Goal: Task Accomplishment & Management: Complete application form

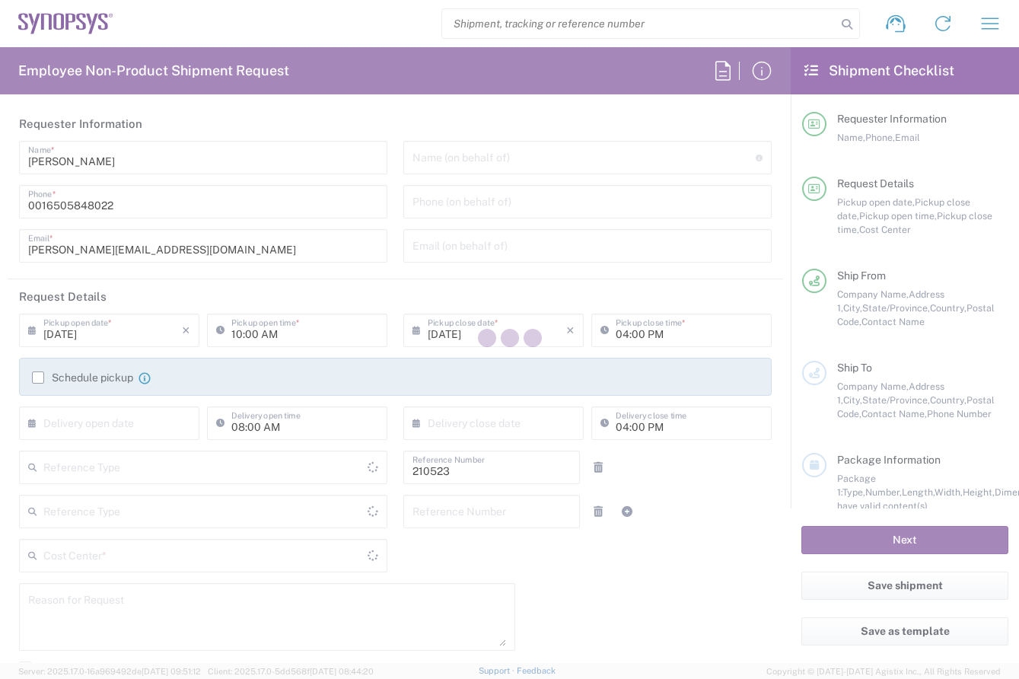
type input "Department"
type input "Delivered at Place"
type input "[GEOGRAPHIC_DATA]"
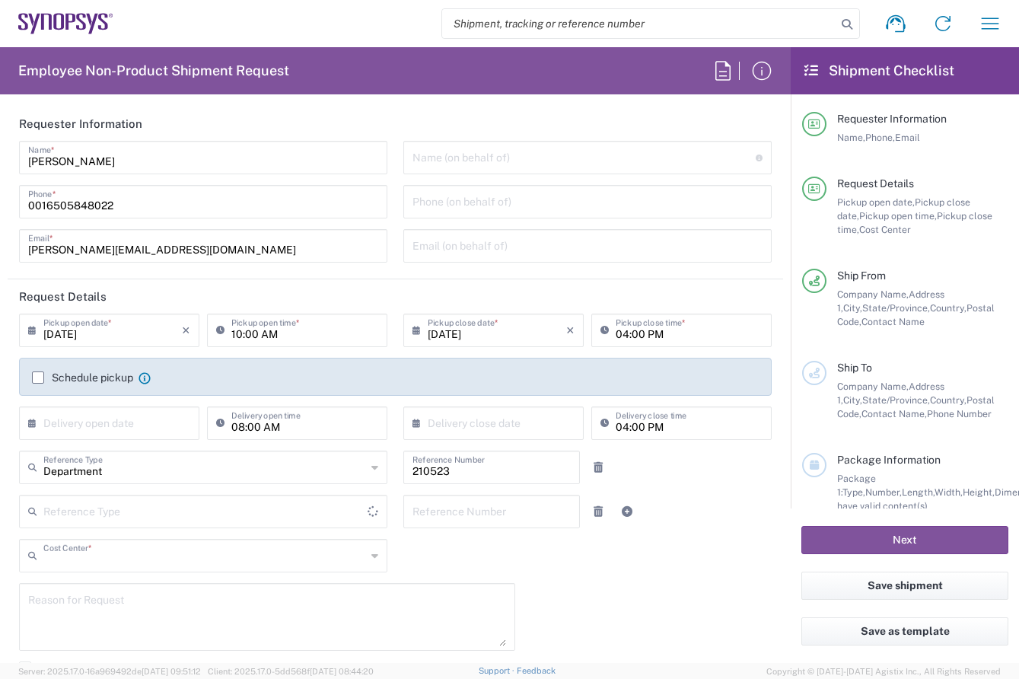
type input "US01, WWS, Admin 210523"
type input "[US_STATE]"
type input "[GEOGRAPHIC_DATA]"
type input "Headquarters USSV"
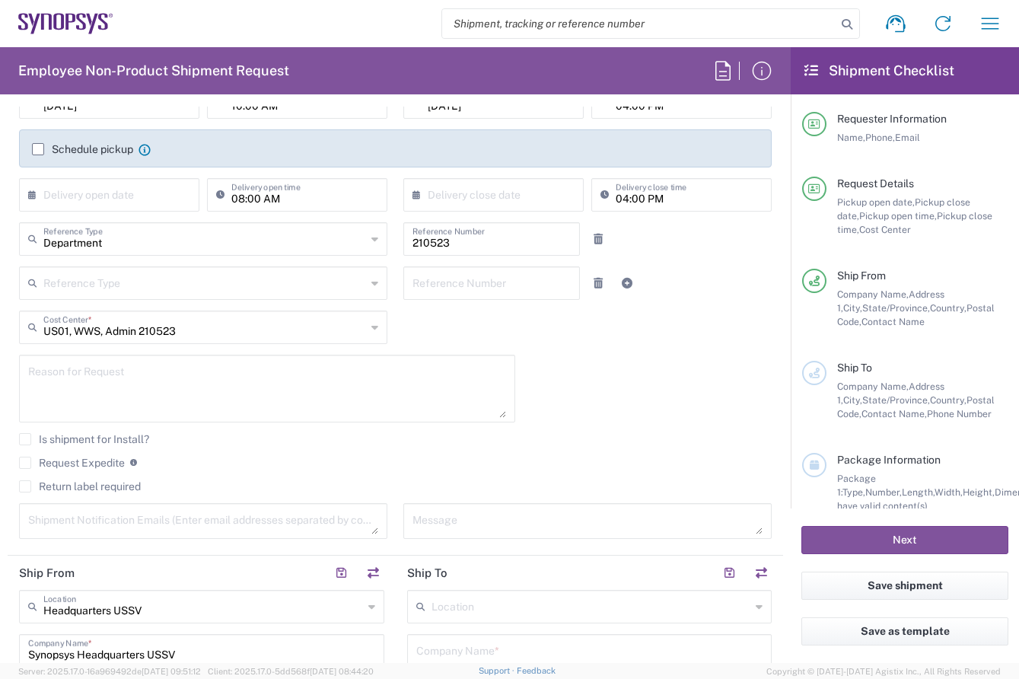
scroll to position [304, 0]
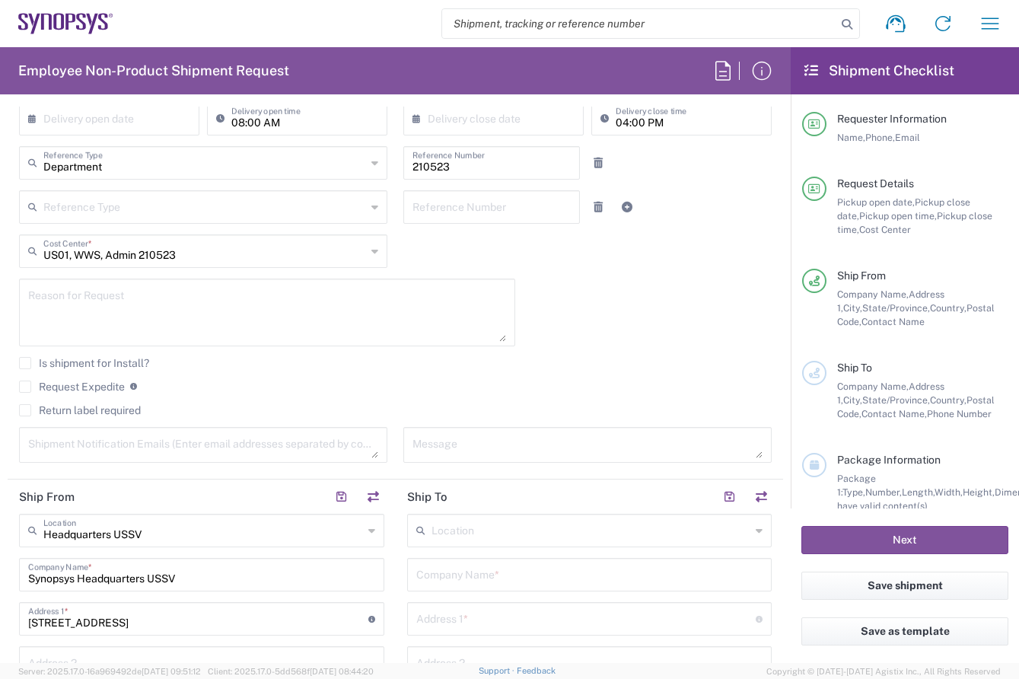
click at [559, 533] on input "text" at bounding box center [590, 529] width 319 height 27
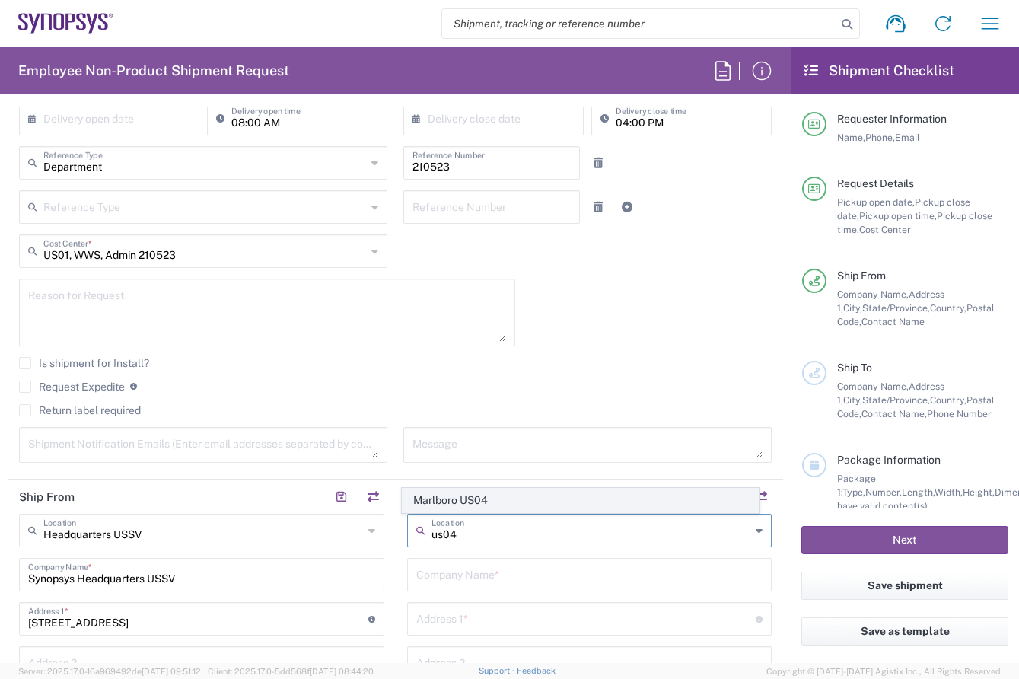
click at [493, 494] on span "Marlboro US04" at bounding box center [580, 500] width 356 height 24
type input "Marlboro US04"
type input "Synopsys Inc"
type input "[STREET_ADDRESS]"
type input "Suite 302B"
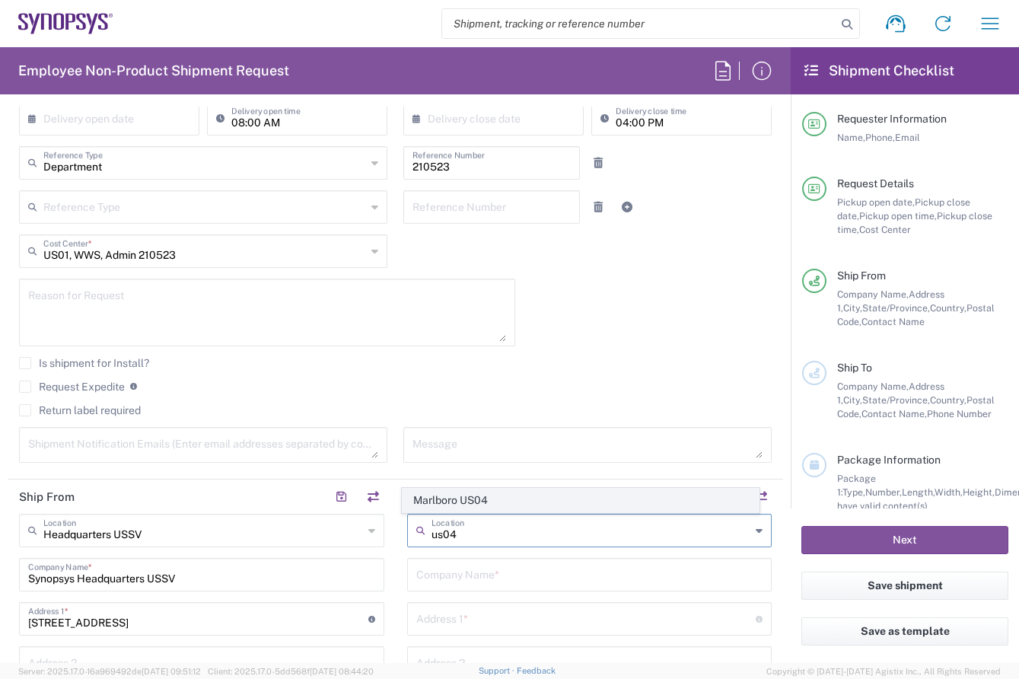
type input "[GEOGRAPHIC_DATA]"
type input "[US_STATE]"
type input "01752"
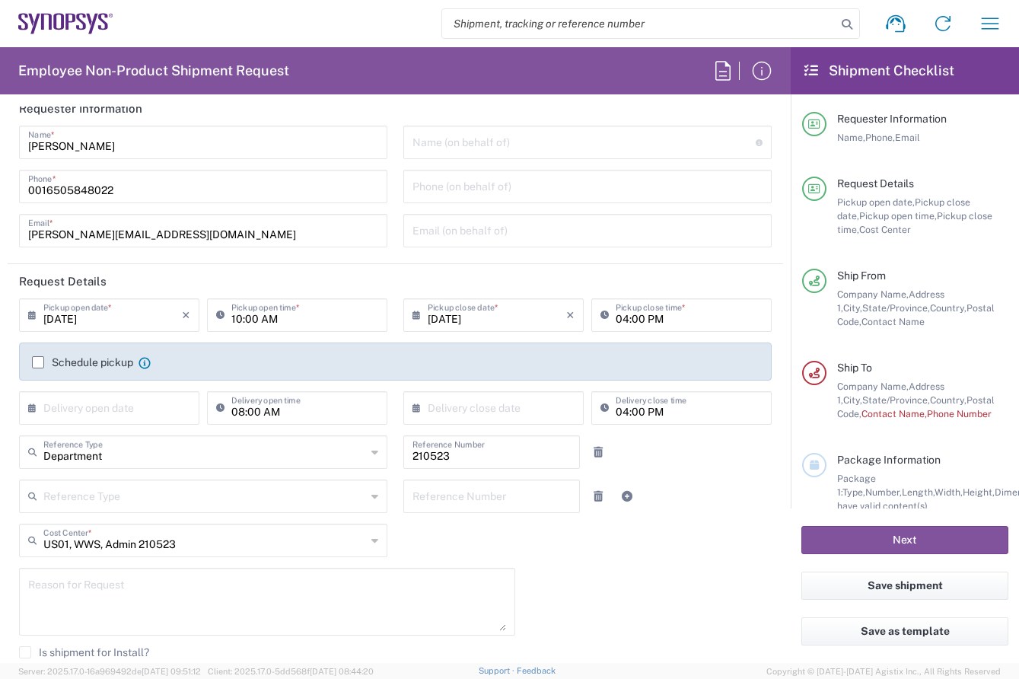
scroll to position [0, 0]
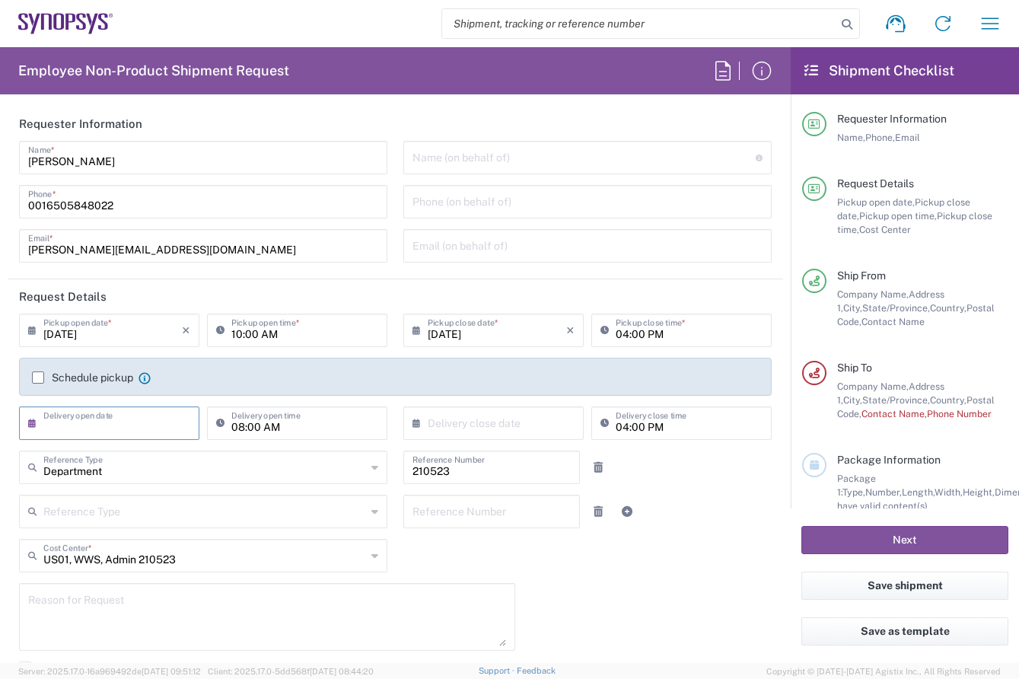
click at [129, 419] on input "text" at bounding box center [112, 421] width 138 height 27
click at [152, 557] on span "22" at bounding box center [155, 560] width 22 height 21
type input "[DATE]"
click at [472, 427] on input "text" at bounding box center [497, 421] width 138 height 27
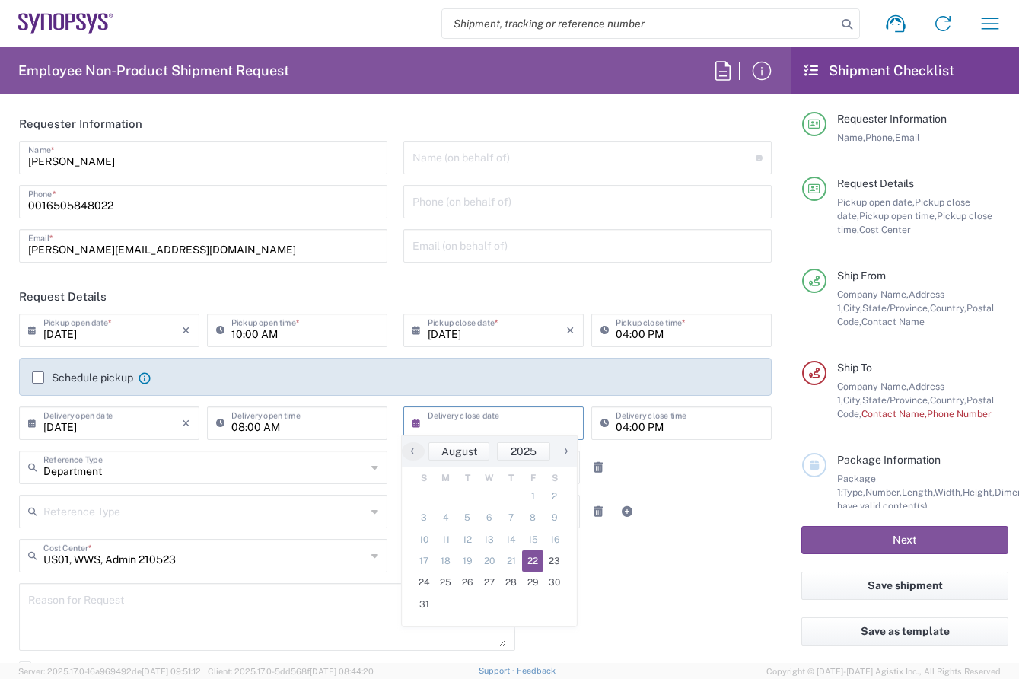
click at [532, 559] on span "22" at bounding box center [533, 560] width 22 height 21
type input "[DATE]"
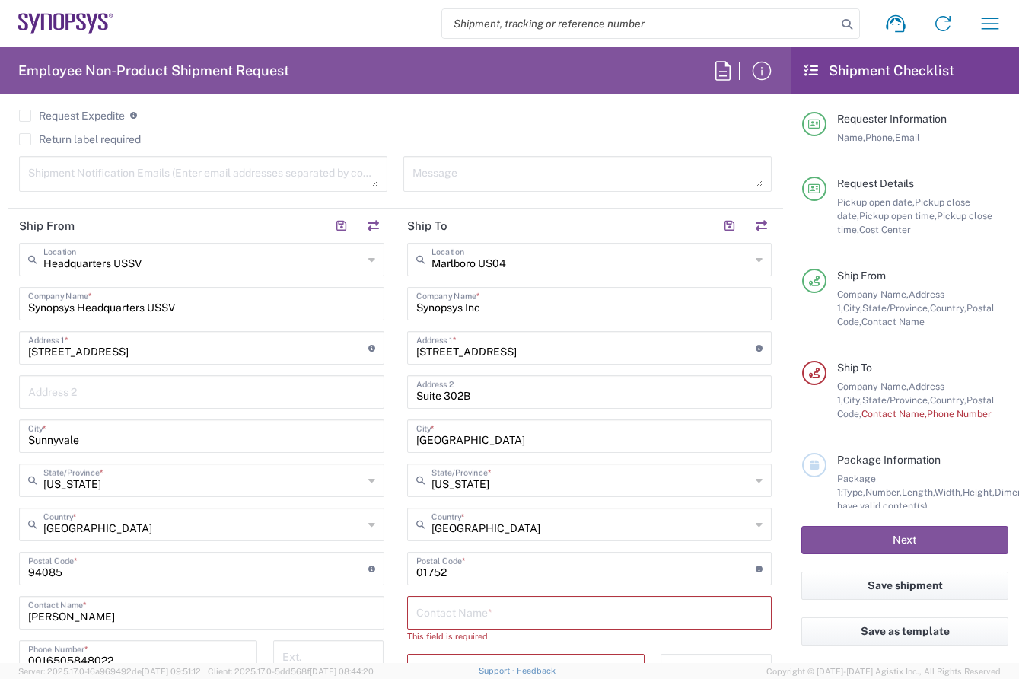
scroll to position [609, 0]
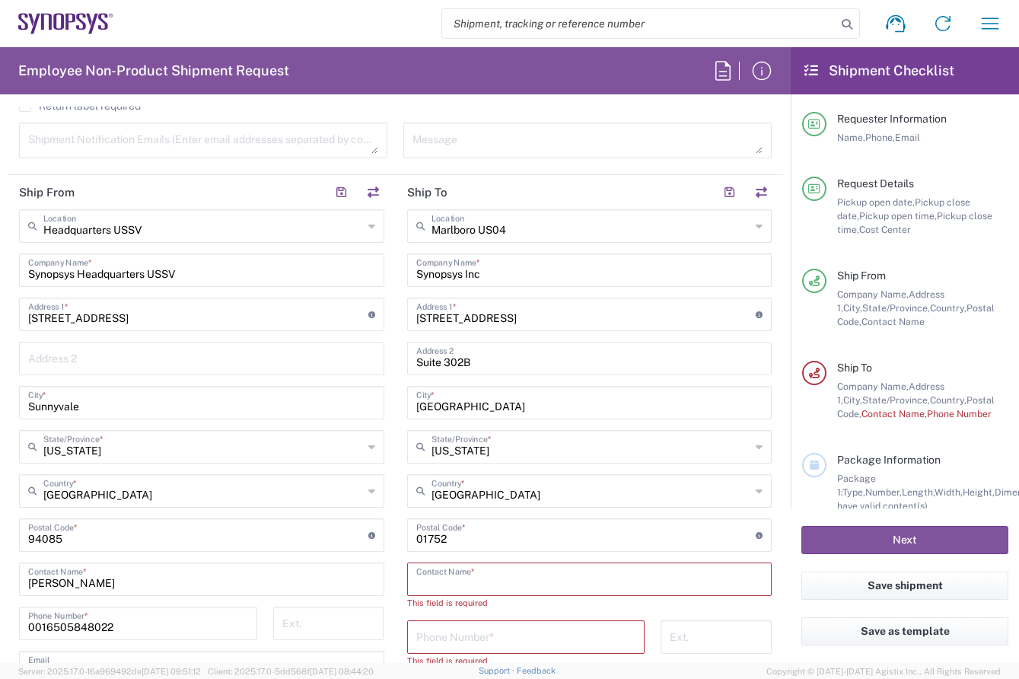
click at [474, 578] on input "text" at bounding box center [589, 577] width 347 height 27
type input "[PERSON_NAME]"
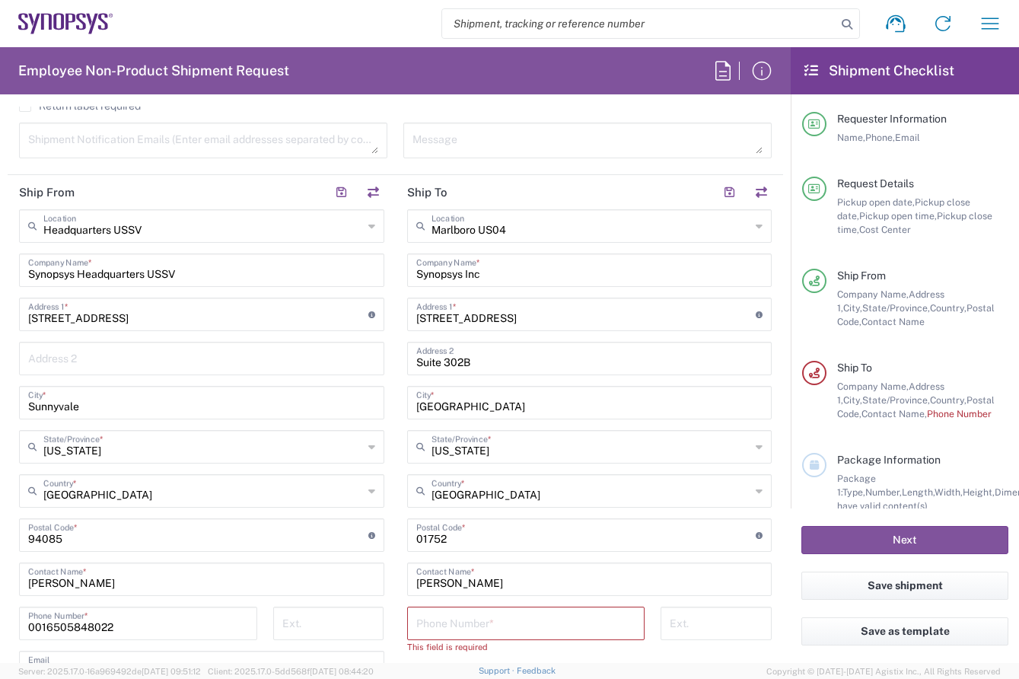
click at [443, 622] on input "tel" at bounding box center [526, 622] width 220 height 27
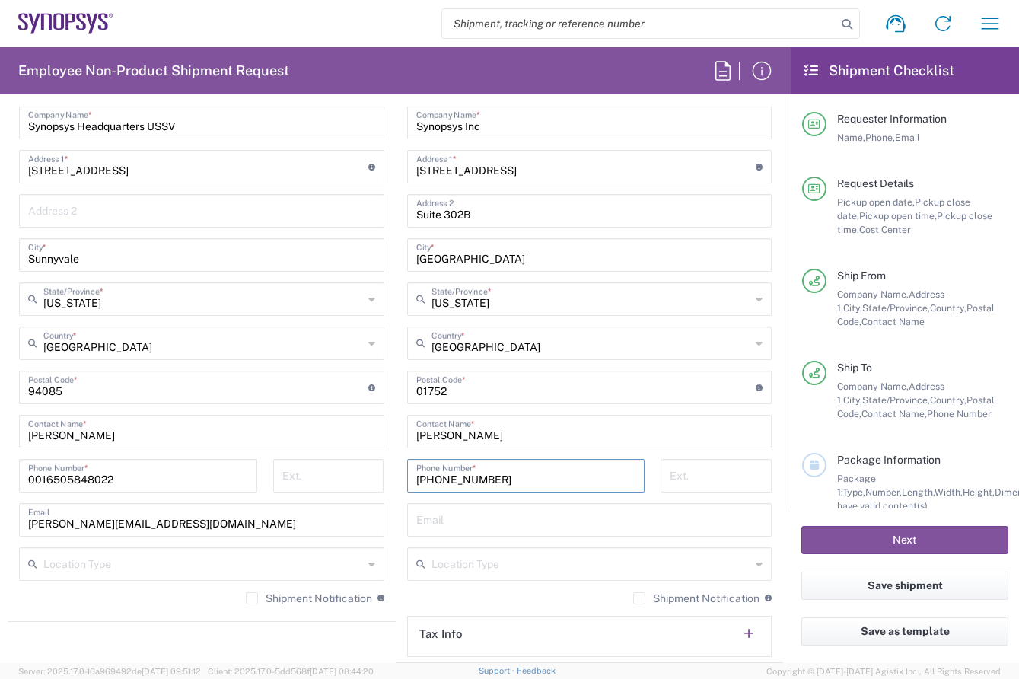
scroll to position [761, 0]
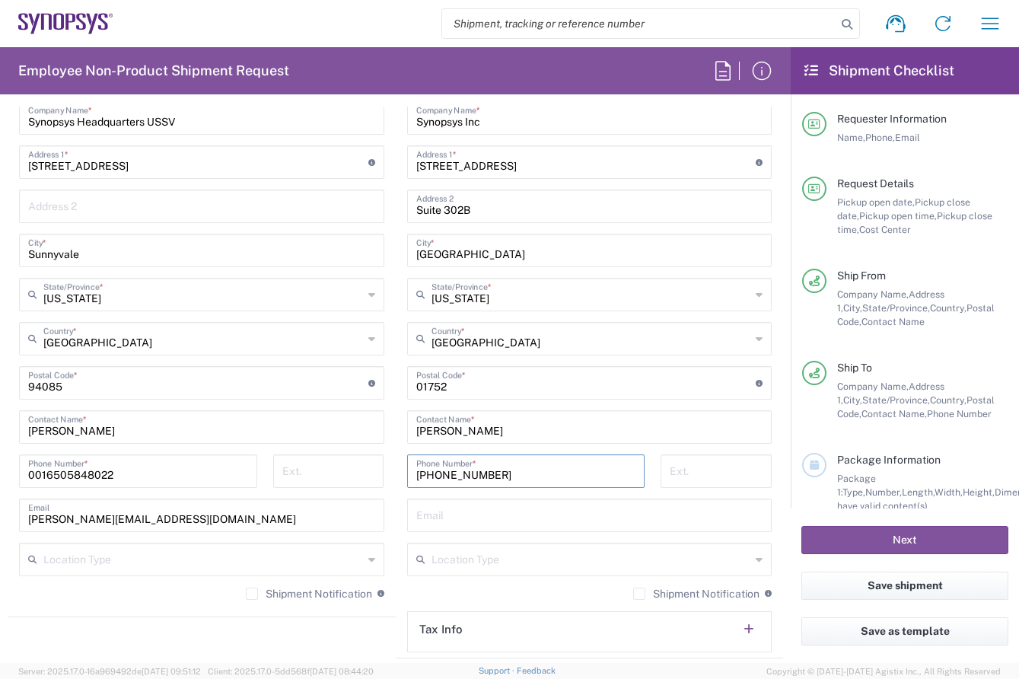
type input "[PHONE_NUMBER]"
click at [516, 597] on div "Shipment Notification If checked, a shipment notification email will be sent to…" at bounding box center [589, 598] width 365 height 24
click at [486, 526] on input "text" at bounding box center [589, 514] width 347 height 27
type input "b"
type input "[EMAIL_ADDRESS][DOMAIN_NAME]"
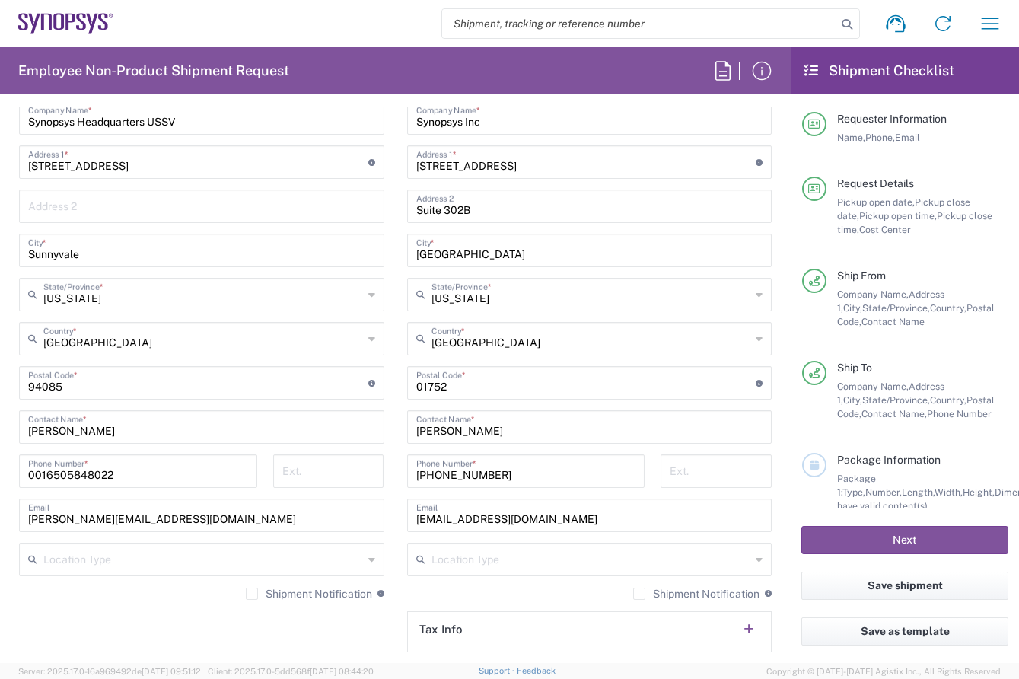
click at [491, 584] on div "[GEOGRAPHIC_DATA] [GEOGRAPHIC_DATA] Location [GEOGRAPHIC_DATA] [GEOGRAPHIC_DATA…" at bounding box center [589, 354] width 365 height 595
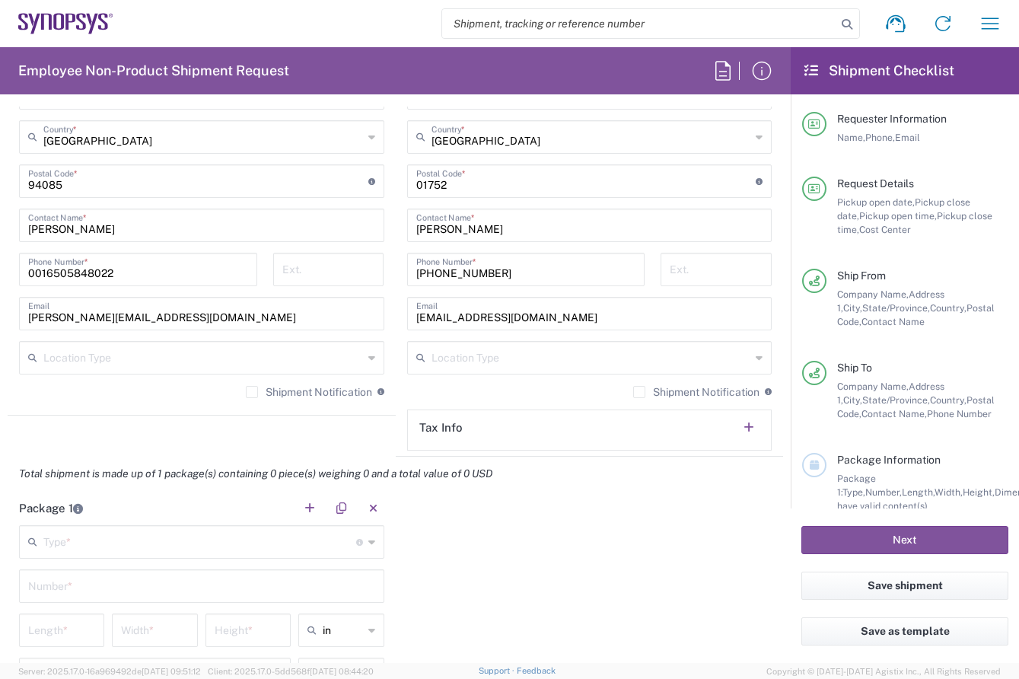
scroll to position [989, 0]
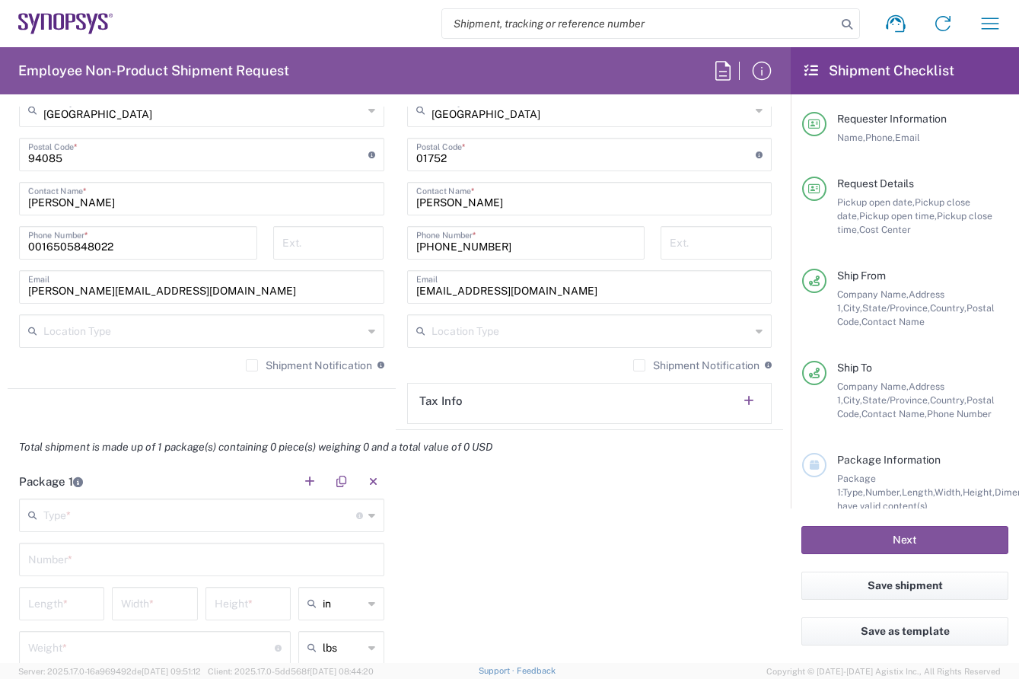
click at [359, 514] on div "Type * Material used to package goods" at bounding box center [201, 514] width 365 height 33
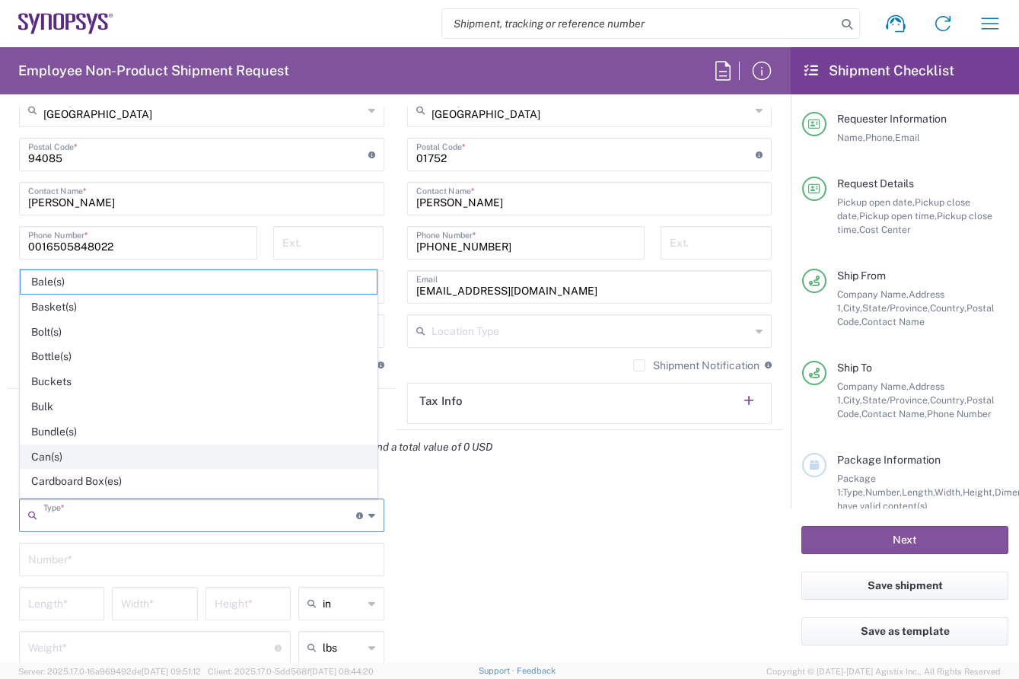
scroll to position [76, 0]
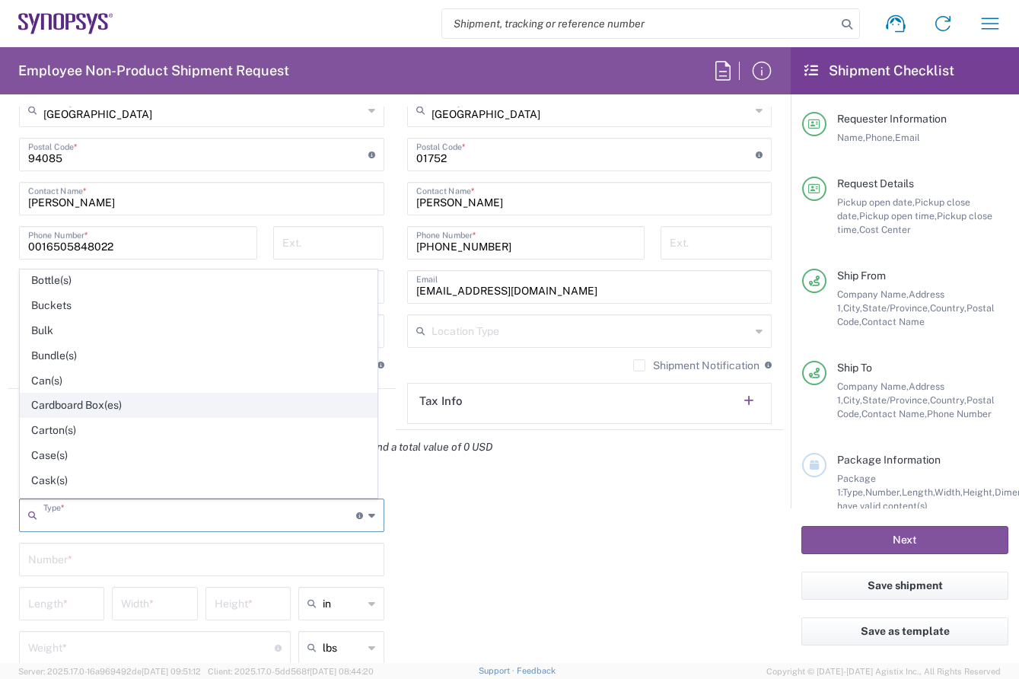
click at [90, 411] on span "Cardboard Box(es)" at bounding box center [199, 405] width 356 height 24
type input "Cardboard Box(es)"
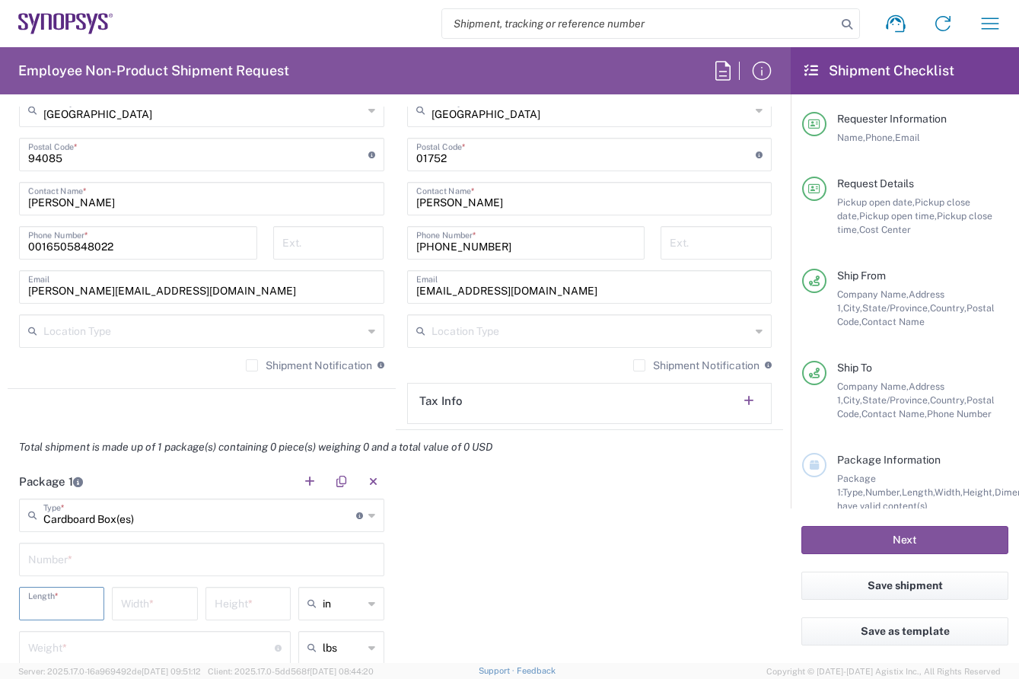
click at [84, 601] on input "number" at bounding box center [61, 602] width 67 height 27
type input "16"
click at [178, 607] on input "number" at bounding box center [154, 602] width 67 height 27
type input "12"
click at [252, 612] on input "number" at bounding box center [248, 602] width 67 height 27
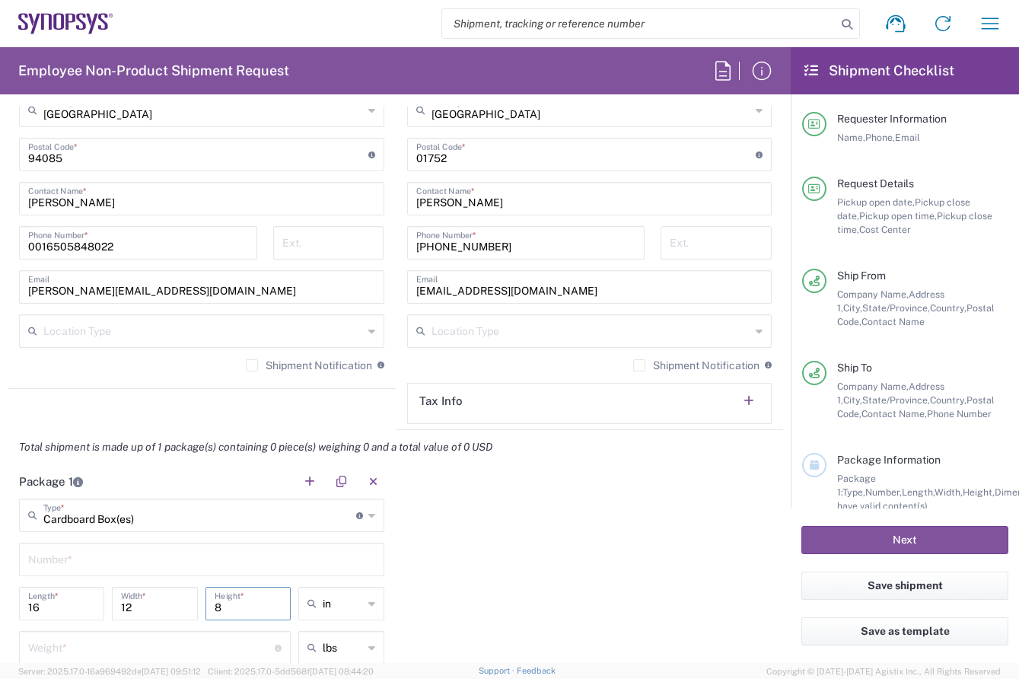
type input "8"
click at [111, 639] on input "number" at bounding box center [151, 646] width 246 height 27
type input "10"
click at [112, 555] on input "text" at bounding box center [201, 558] width 347 height 27
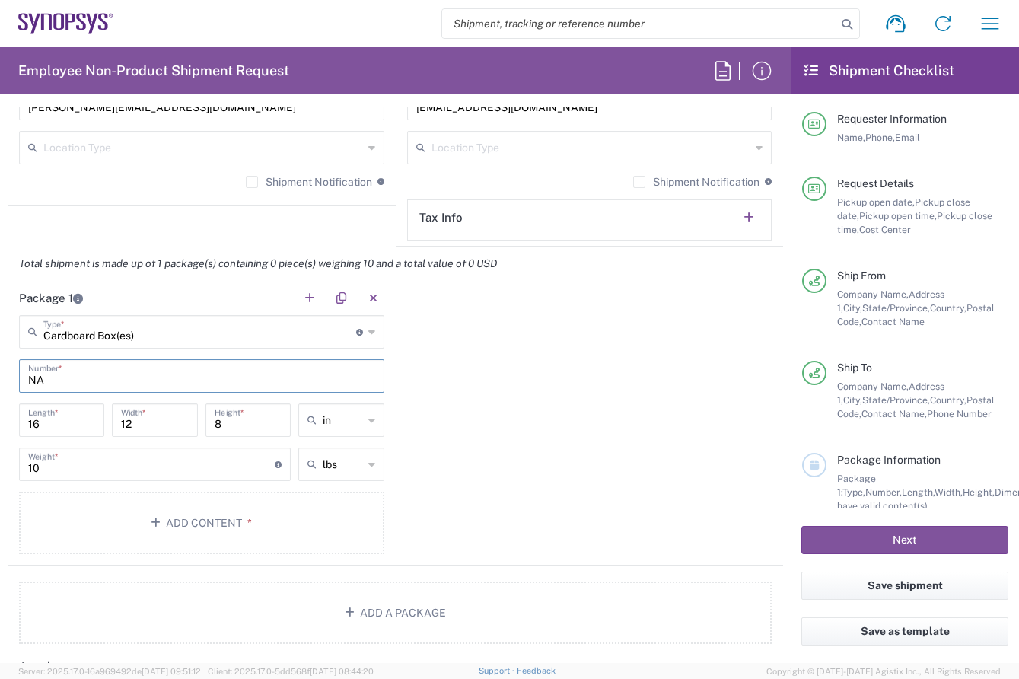
scroll to position [1293, 0]
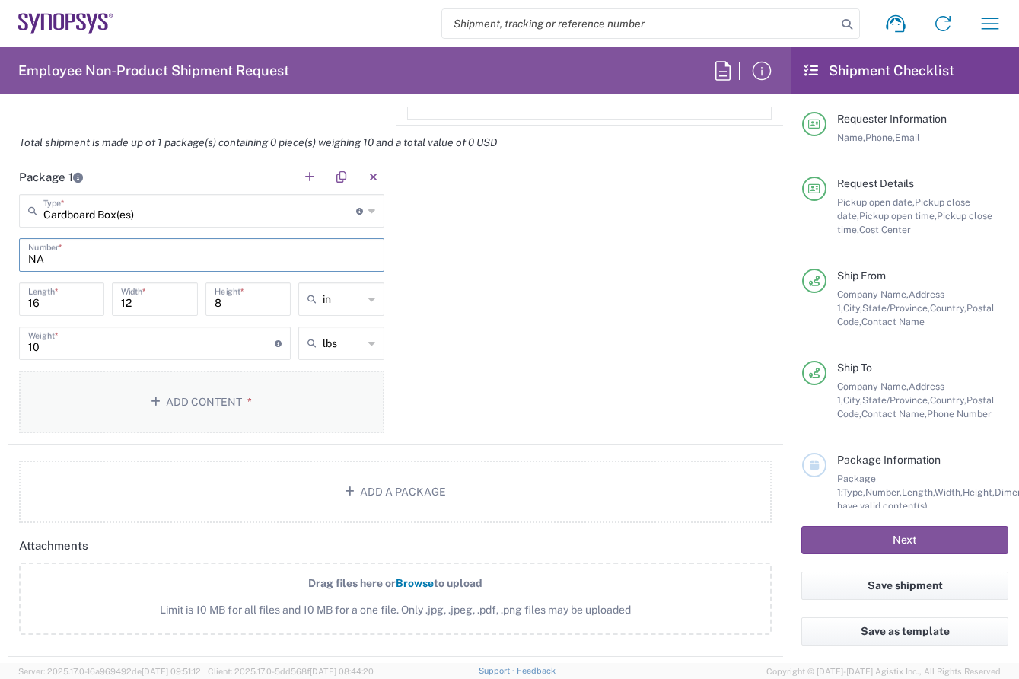
type input "NA"
click at [257, 399] on button "Add Content *" at bounding box center [201, 401] width 365 height 62
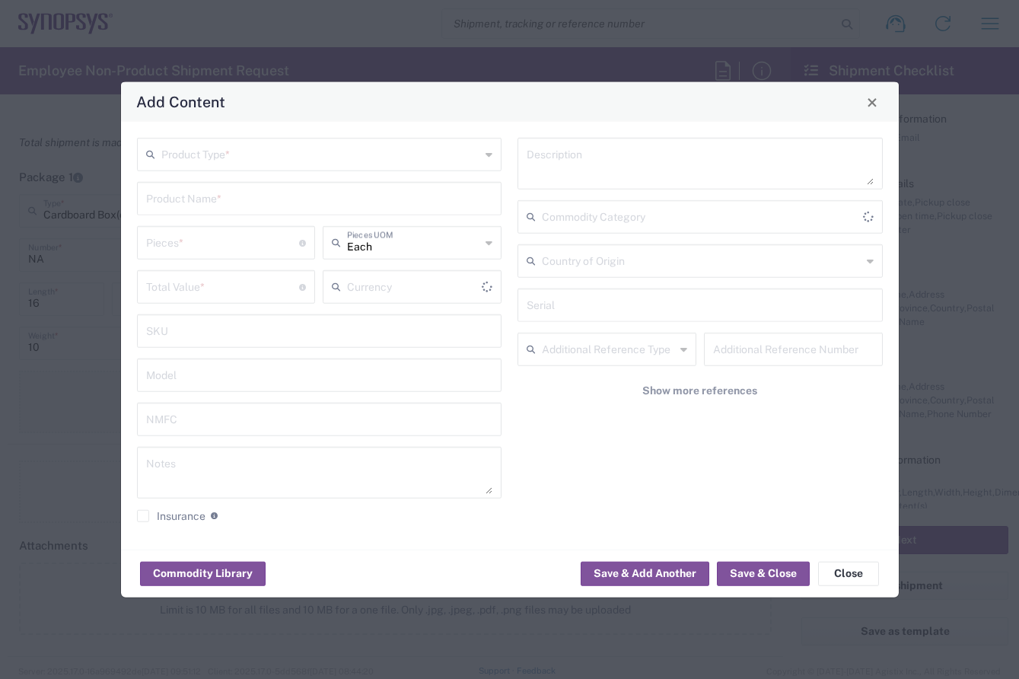
type input "US Dollar"
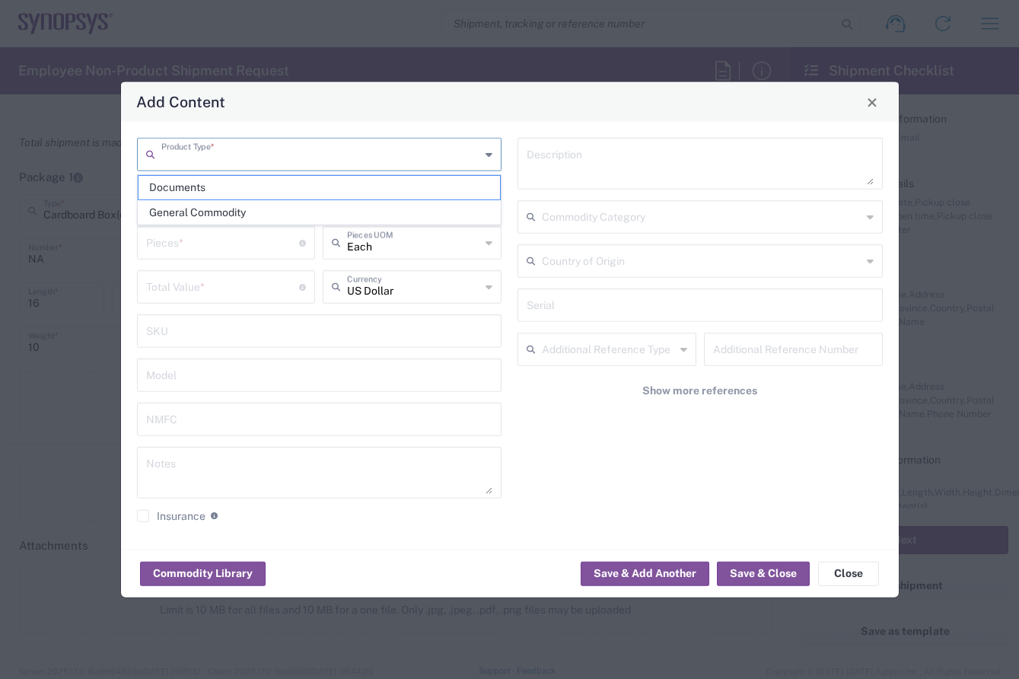
click at [349, 146] on input "text" at bounding box center [320, 153] width 319 height 27
click at [195, 205] on span "General Commodity" at bounding box center [319, 213] width 362 height 24
type input "General Commodity"
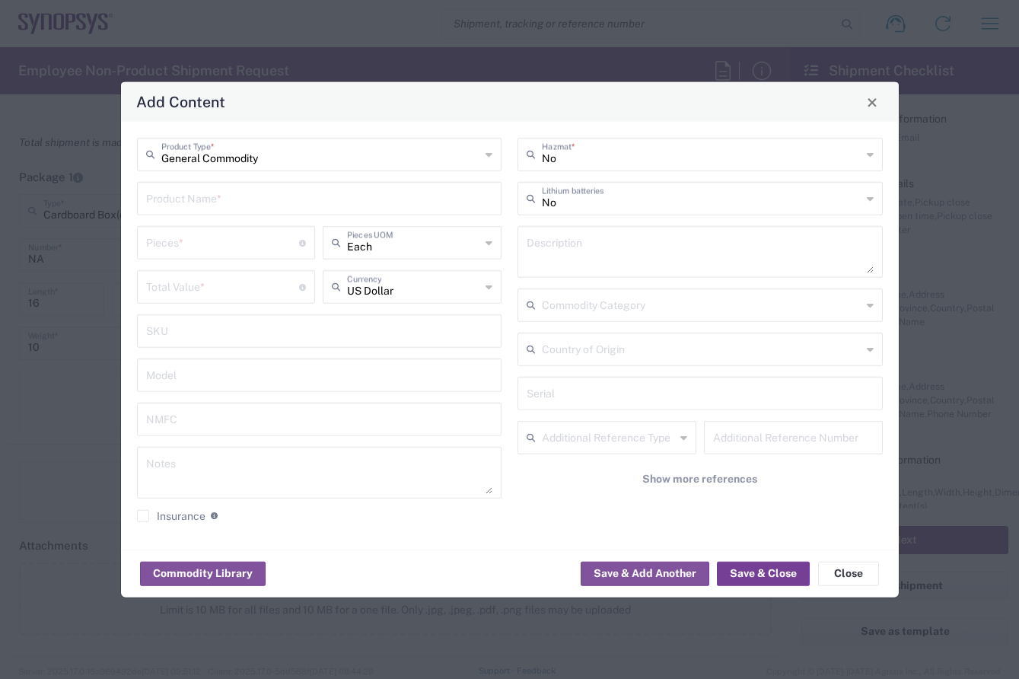
click at [753, 576] on button "Save & Close" at bounding box center [763, 573] width 93 height 24
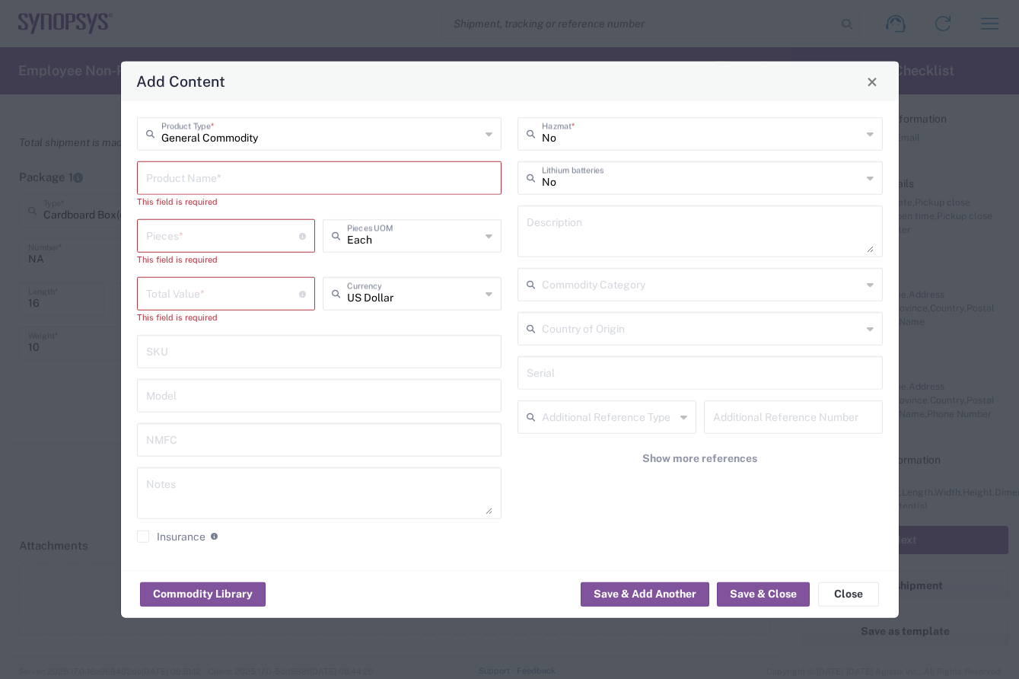
click at [211, 178] on input "text" at bounding box center [319, 177] width 347 height 27
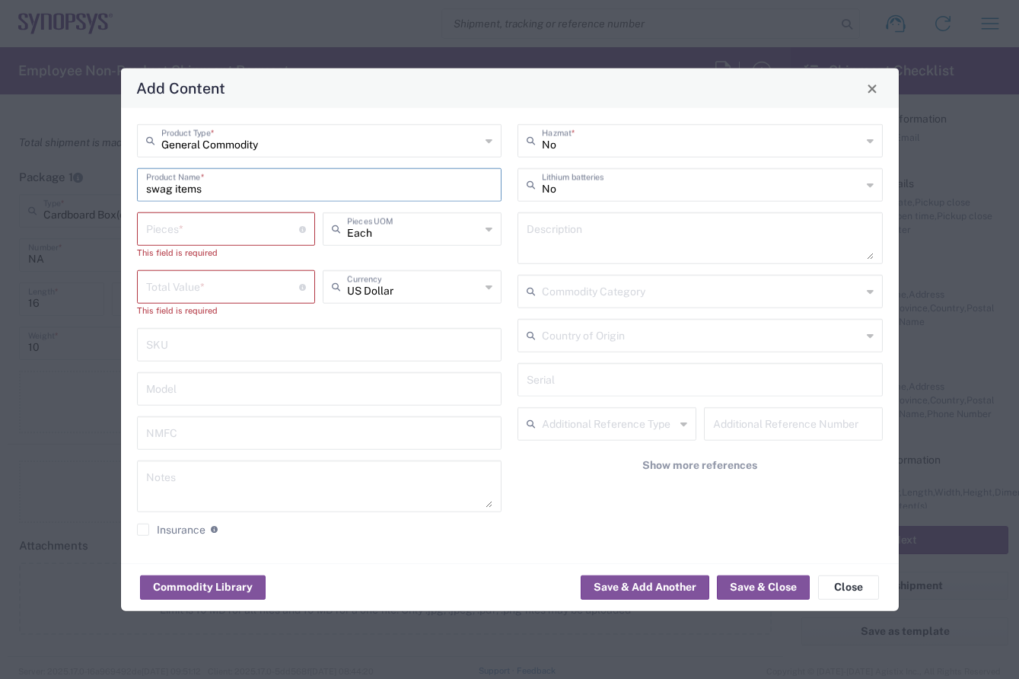
type input "swag items"
click at [194, 232] on input "number" at bounding box center [223, 228] width 154 height 27
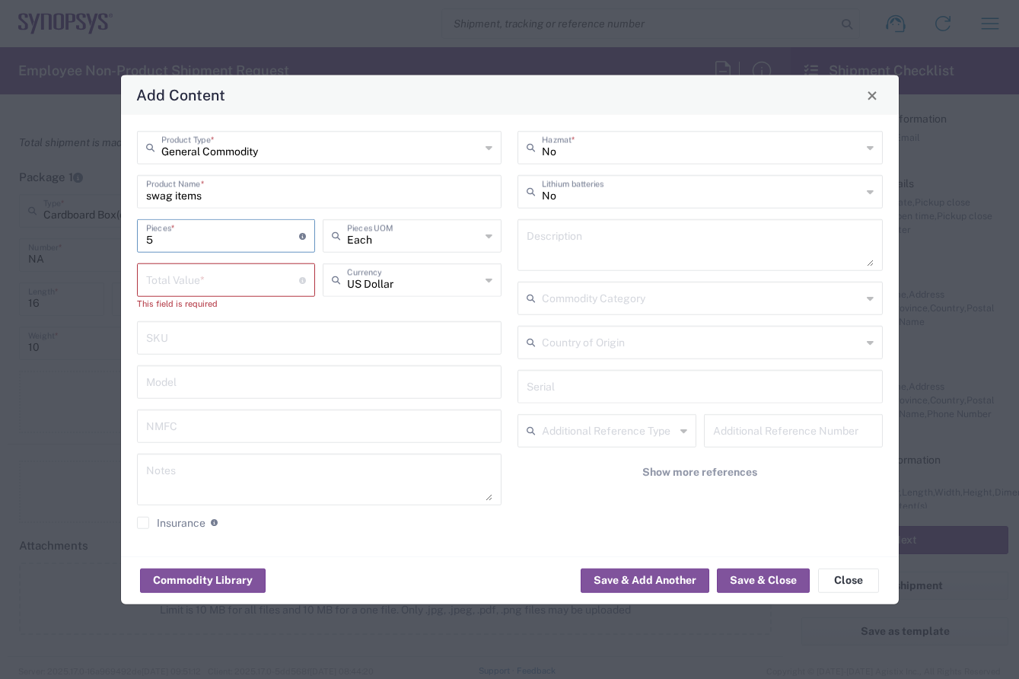
type input "5"
click at [183, 282] on input "number" at bounding box center [223, 278] width 154 height 27
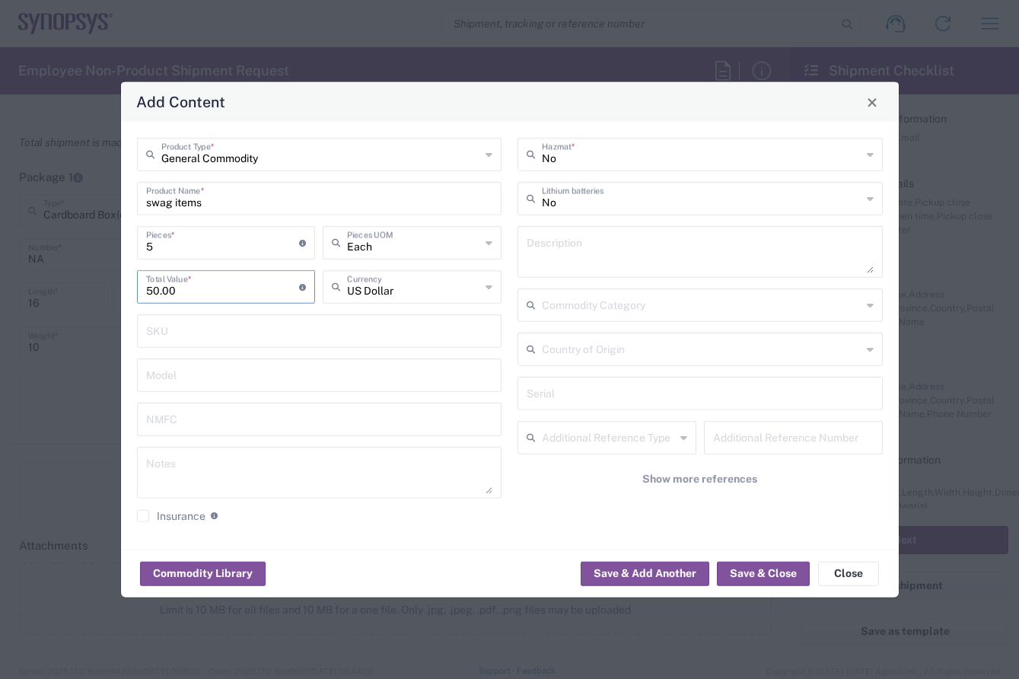
type input "50.00"
click at [389, 538] on div "General Commodity Product Type * swag items Product Name * 5 Pieces * Number of…" at bounding box center [509, 336] width 777 height 428
click at [780, 564] on button "Save & Close" at bounding box center [763, 573] width 93 height 24
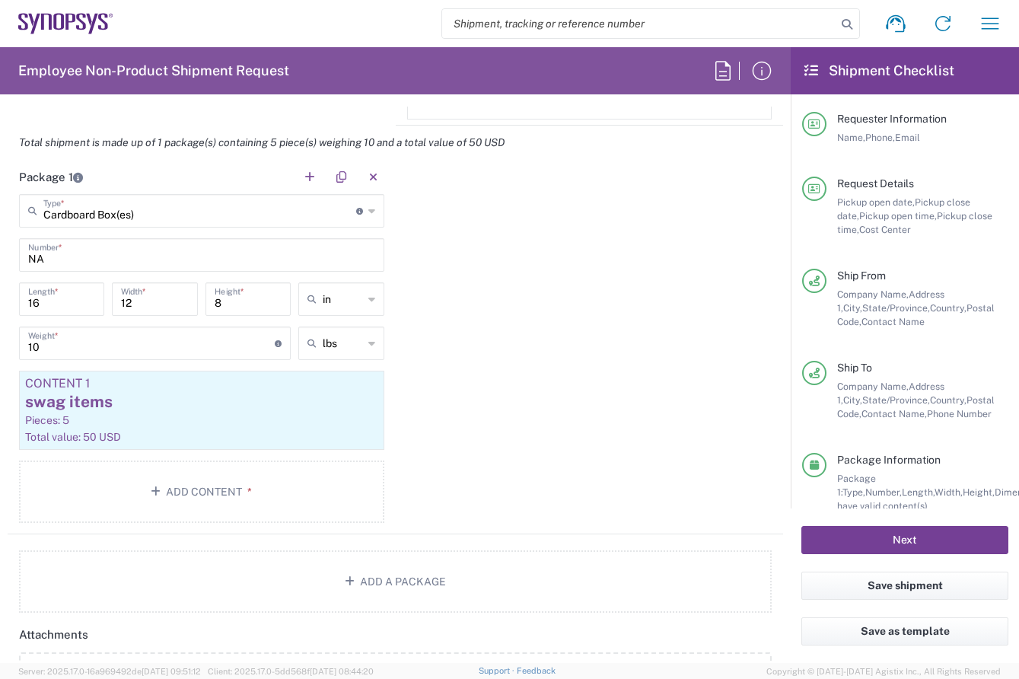
click at [919, 535] on button "Next" at bounding box center [904, 540] width 207 height 28
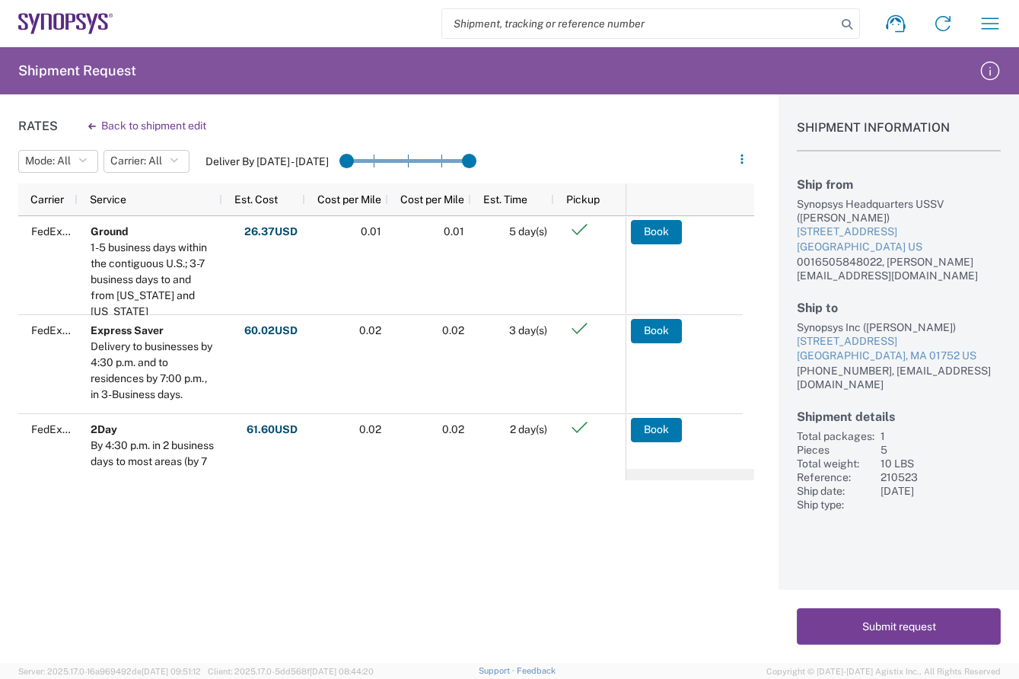
click at [919, 619] on button "Submit request" at bounding box center [898, 626] width 204 height 37
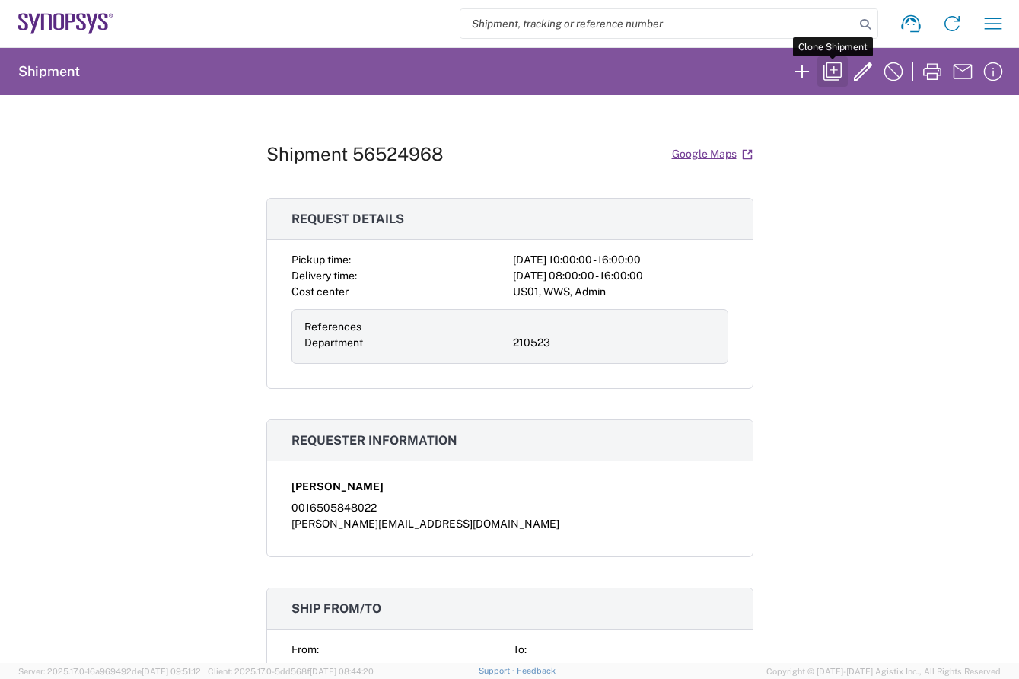
click at [831, 72] on icon "button" at bounding box center [832, 71] width 24 height 24
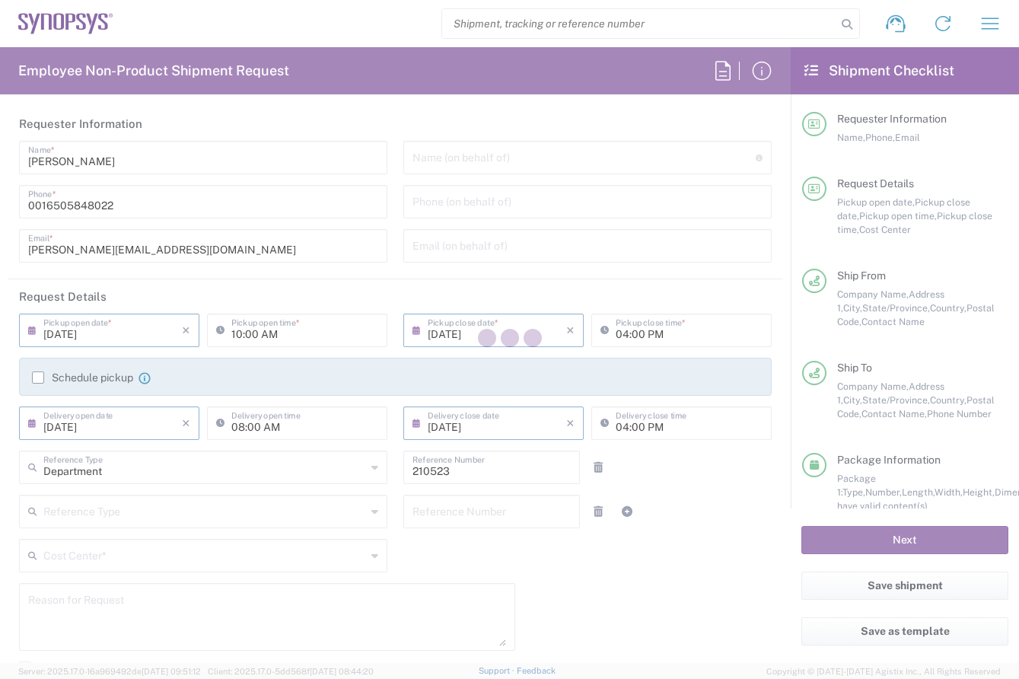
type input "[US_STATE]"
type input "US01, WWS, Admin 210523"
type input "Cardboard Box(es)"
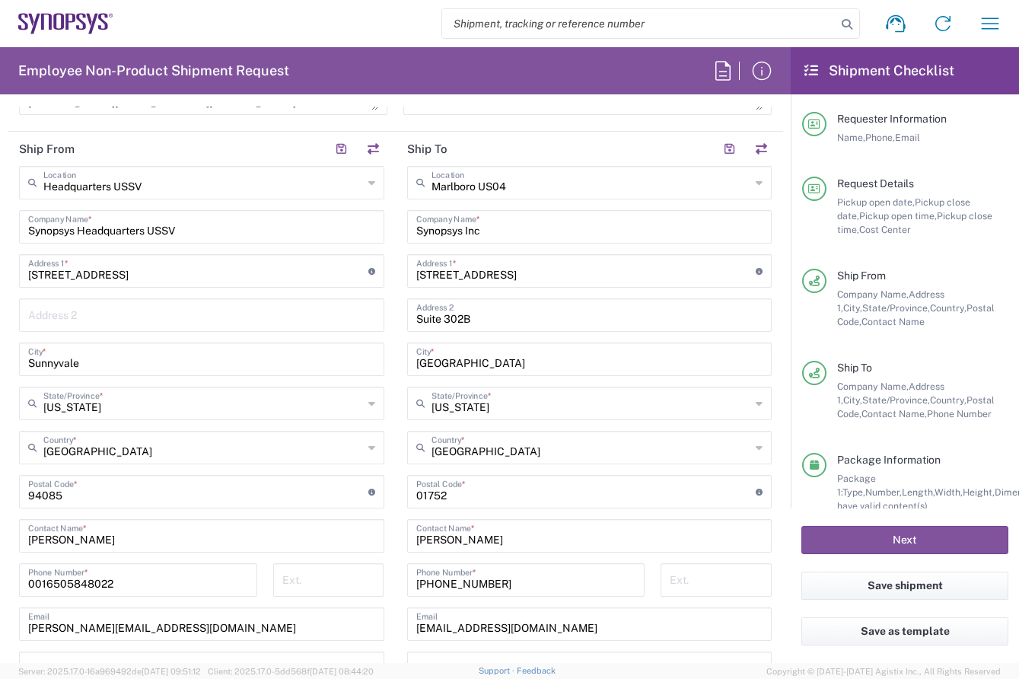
scroll to position [685, 0]
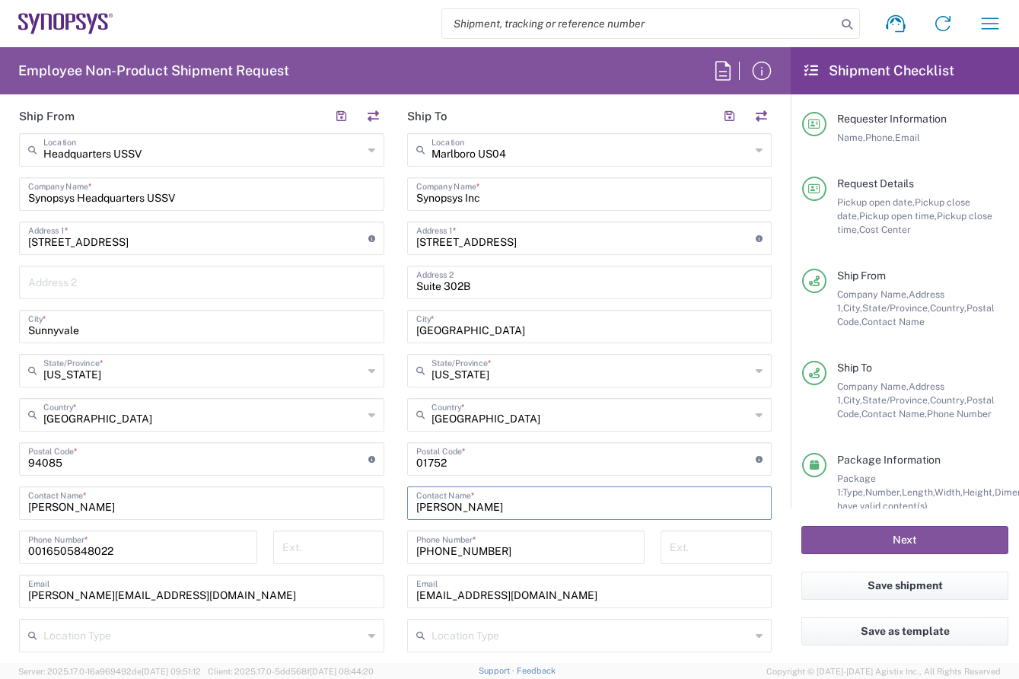
drag, startPoint x: 500, startPoint y: 504, endPoint x: 389, endPoint y: 504, distance: 110.3
click at [396, 504] on main "[GEOGRAPHIC_DATA] [GEOGRAPHIC_DATA] Location [GEOGRAPHIC_DATA] [GEOGRAPHIC_DATA…" at bounding box center [590, 452] width 388 height 639
type input "[PERSON_NAME]"
drag, startPoint x: 488, startPoint y: 548, endPoint x: 434, endPoint y: 552, distance: 54.1
click at [434, 552] on input "[PHONE_NUMBER]" at bounding box center [526, 545] width 220 height 27
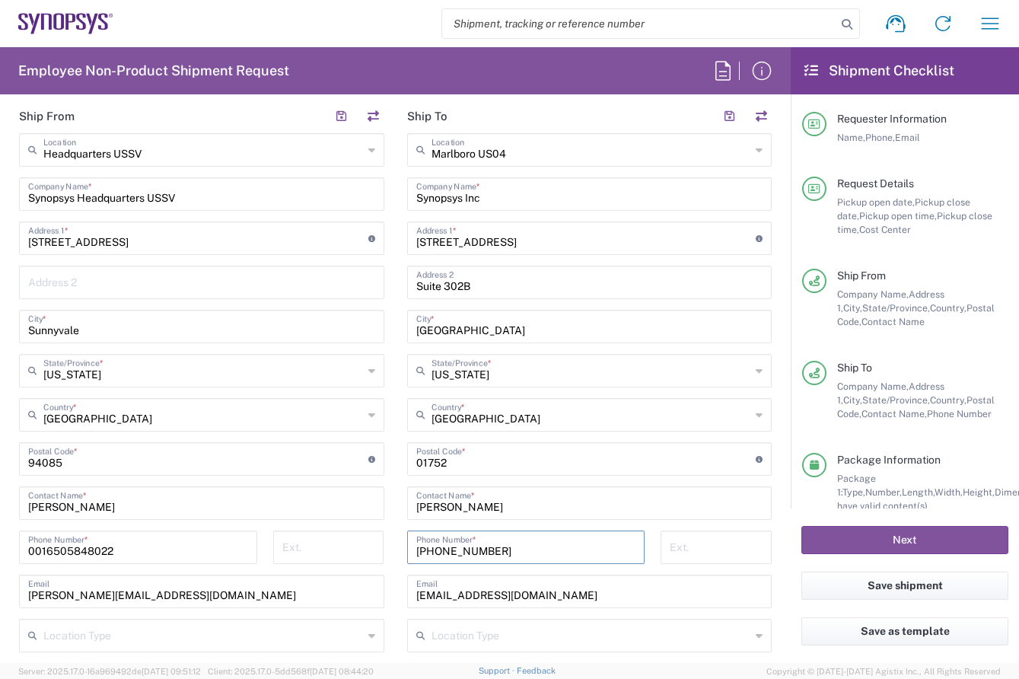
type input "[PHONE_NUMBER]"
drag, startPoint x: 529, startPoint y: 594, endPoint x: 400, endPoint y: 593, distance: 129.3
click at [400, 593] on main "[GEOGRAPHIC_DATA] [GEOGRAPHIC_DATA] Location [GEOGRAPHIC_DATA] [GEOGRAPHIC_DATA…" at bounding box center [590, 452] width 388 height 639
type input "[EMAIL_ADDRESS][DOMAIN_NAME]"
click at [771, 618] on form "Requester Information [PERSON_NAME] Name * [PHONE_NUMBER] Phone * [PERSON_NAME]…" at bounding box center [395, 384] width 790 height 556
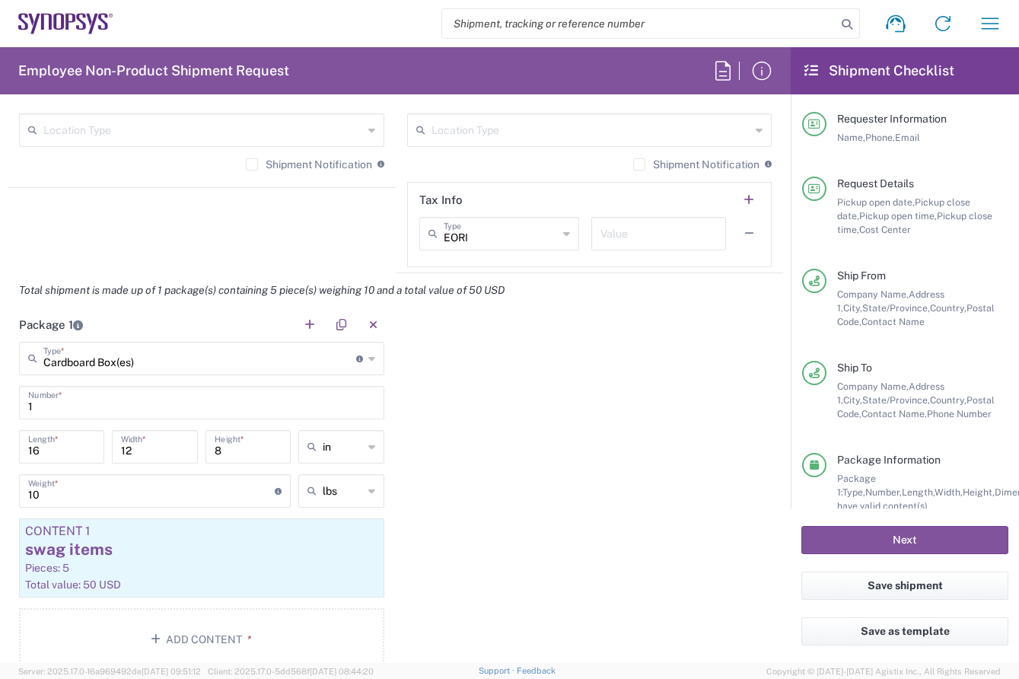
scroll to position [1217, 0]
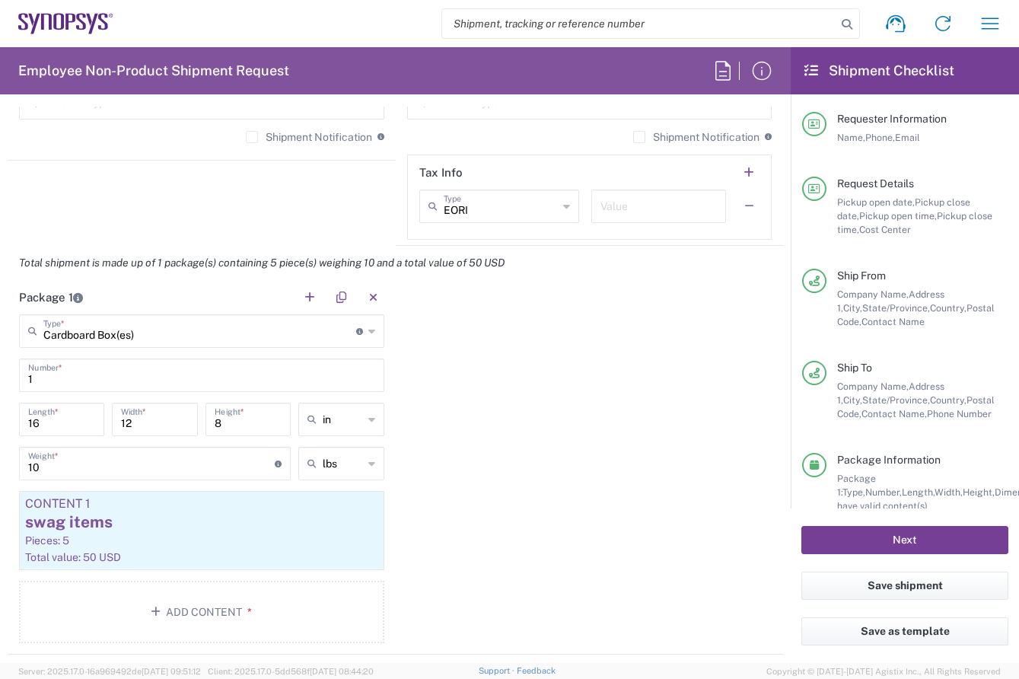
click at [892, 532] on button "Next" at bounding box center [904, 540] width 207 height 28
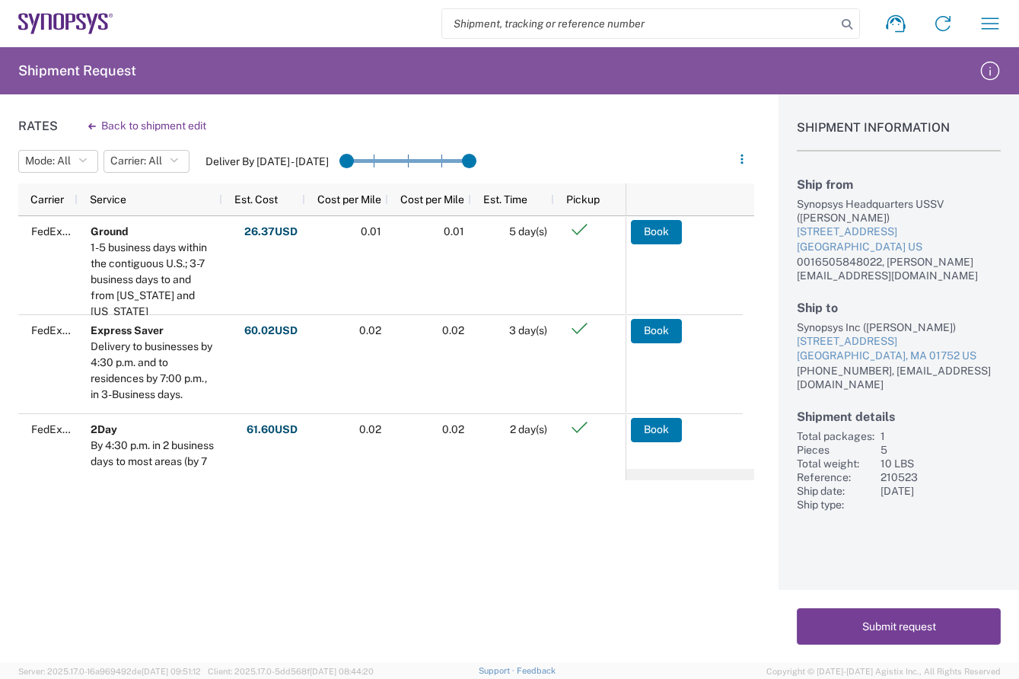
click at [936, 634] on button "Submit request" at bounding box center [898, 626] width 204 height 37
